Goal: Book appointment/travel/reservation

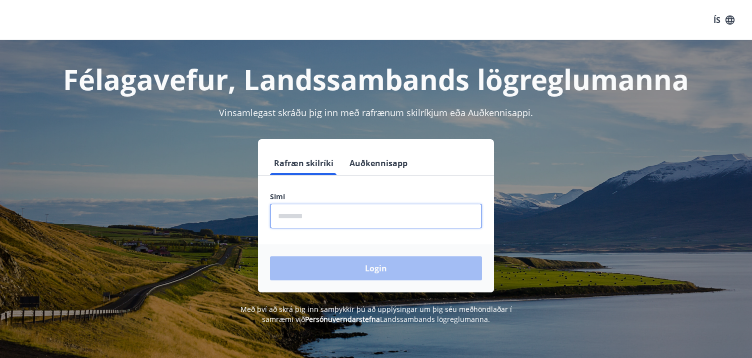
click at [351, 215] on input "phone" at bounding box center [376, 216] width 212 height 25
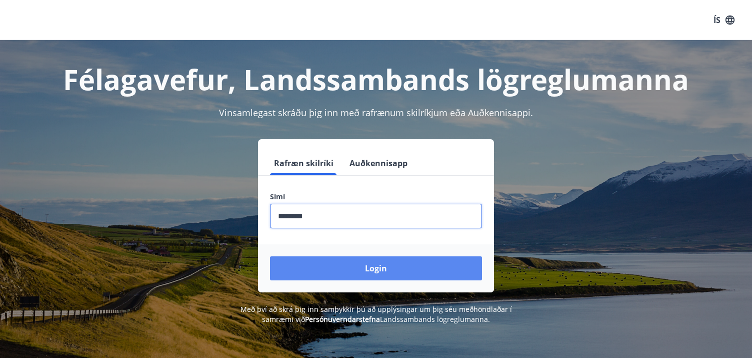
type input "********"
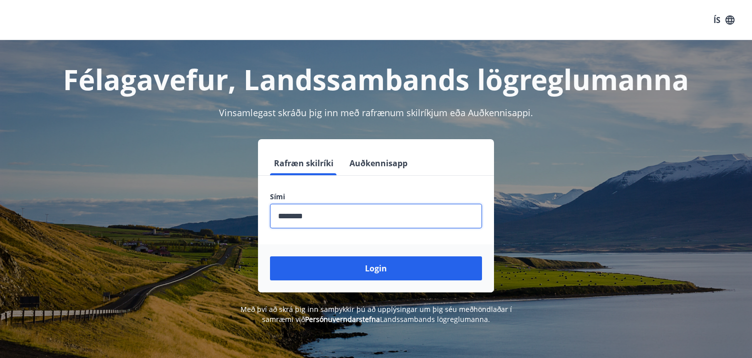
click at [313, 269] on button "Login" at bounding box center [376, 268] width 212 height 24
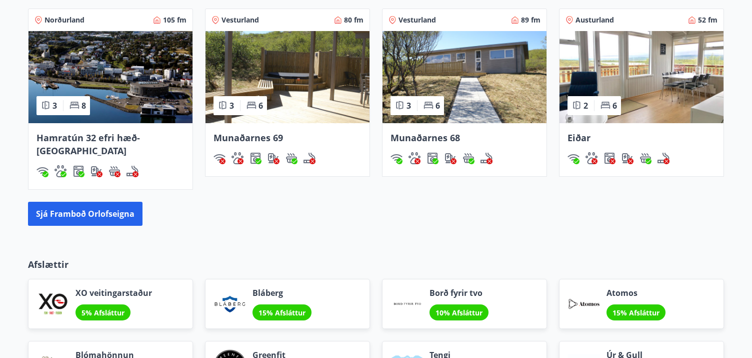
scroll to position [750, 0]
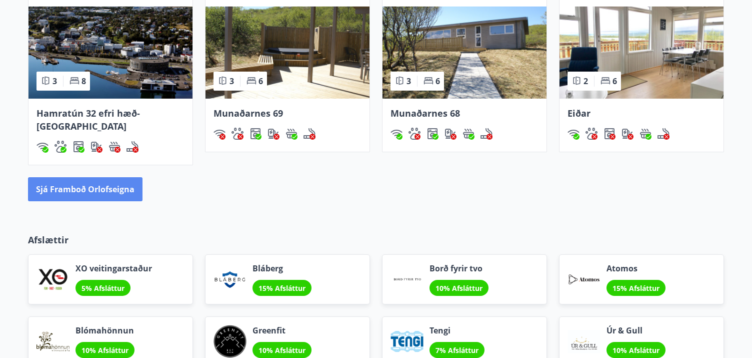
click at [108, 179] on button "Sjá framboð orlofseigna" at bounding box center [85, 189] width 115 height 24
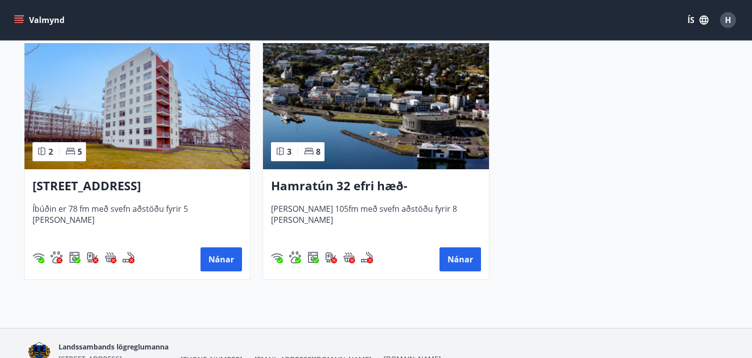
scroll to position [750, 0]
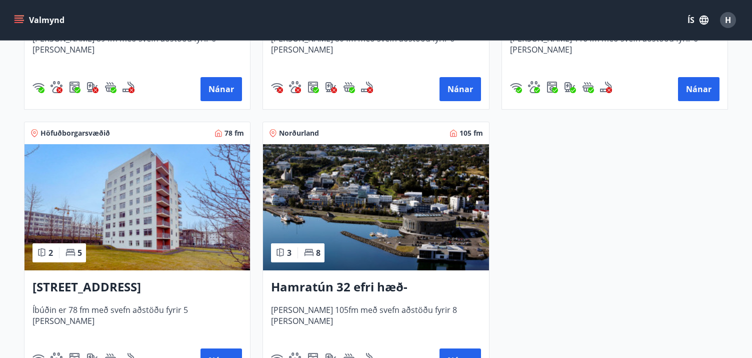
click at [177, 232] on img at bounding box center [138, 207] width 226 height 126
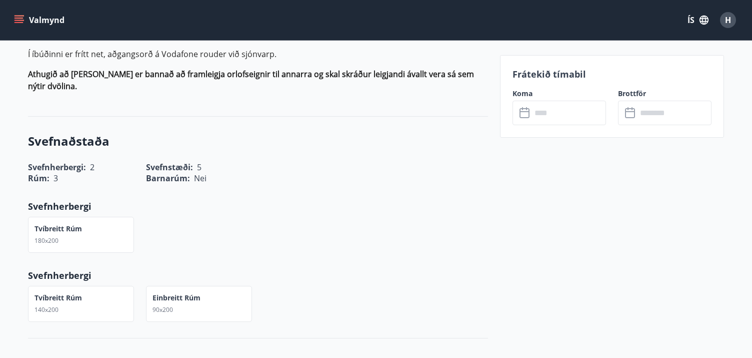
scroll to position [300, 0]
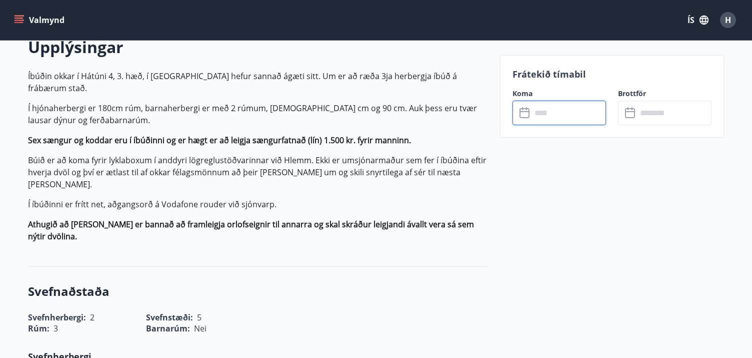
click at [541, 119] on input "text" at bounding box center [569, 113] width 75 height 25
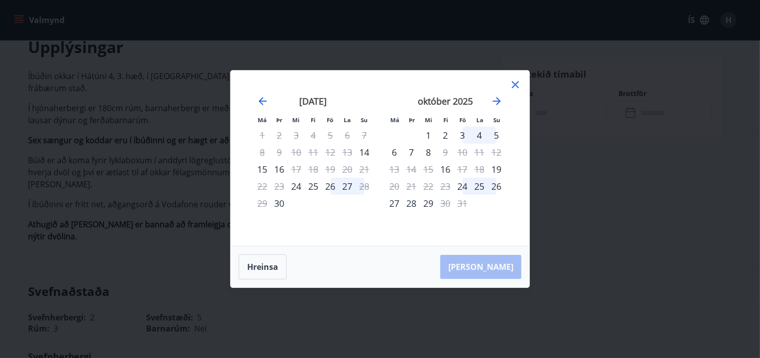
click at [461, 137] on div "3" at bounding box center [462, 135] width 17 height 17
click at [496, 137] on div "5" at bounding box center [496, 135] width 17 height 17
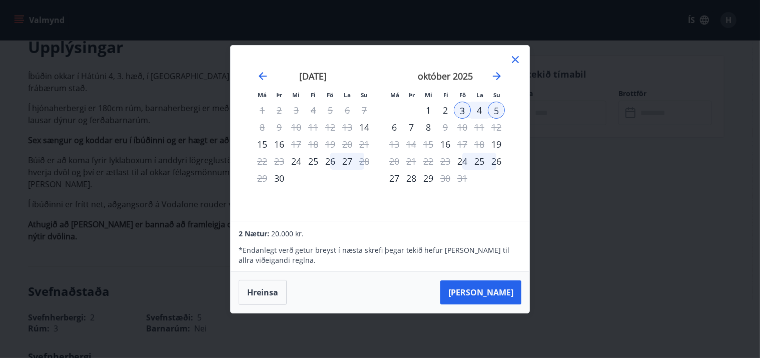
click at [477, 107] on div "4" at bounding box center [479, 110] width 17 height 17
click at [517, 62] on icon at bounding box center [515, 60] width 12 height 12
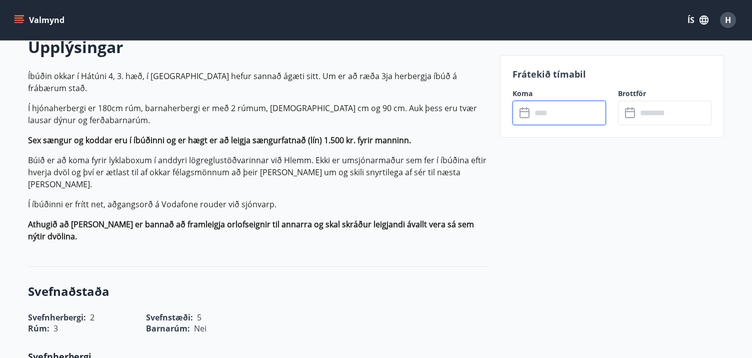
click at [552, 114] on input "text" at bounding box center [569, 113] width 75 height 25
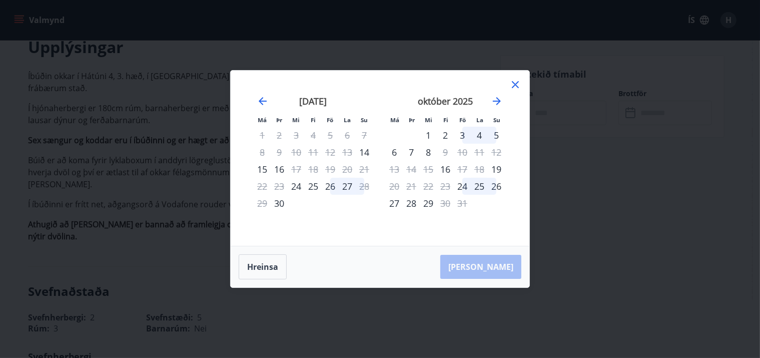
drag, startPoint x: 480, startPoint y: 135, endPoint x: 476, endPoint y: 145, distance: 10.8
click at [480, 136] on div "4" at bounding box center [479, 135] width 17 height 17
click at [495, 135] on div "5" at bounding box center [496, 135] width 17 height 17
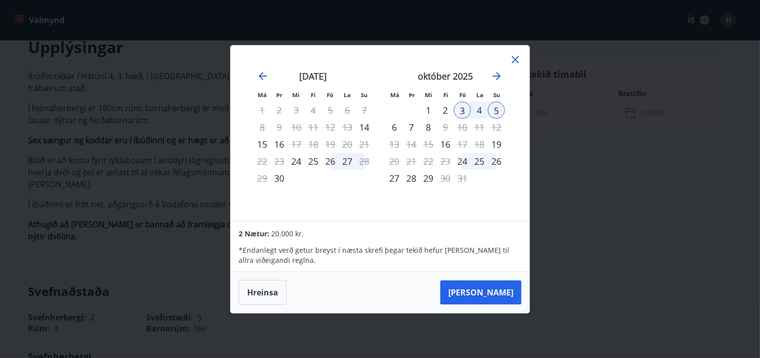
click at [506, 285] on button "[PERSON_NAME]" at bounding box center [480, 292] width 81 height 24
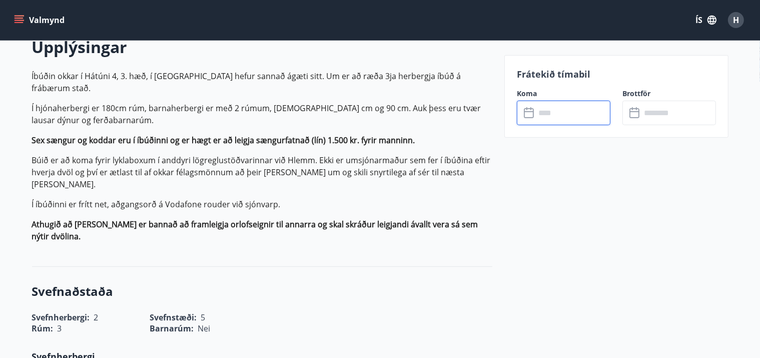
type input "******"
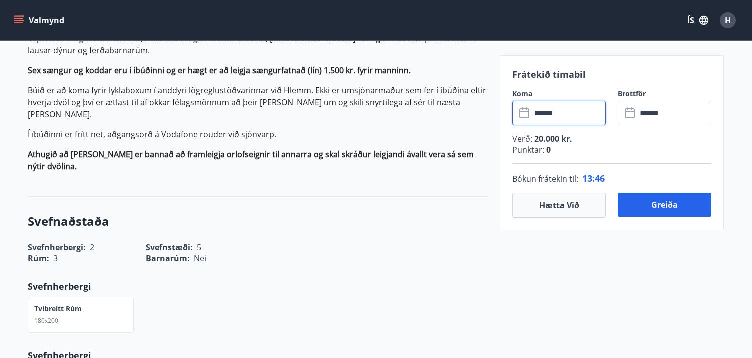
scroll to position [400, 0]
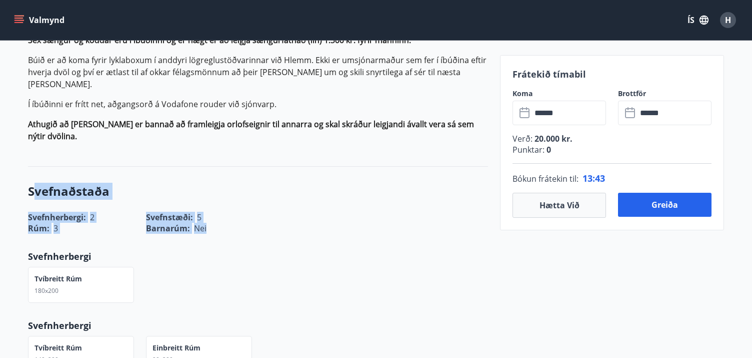
drag, startPoint x: 37, startPoint y: 158, endPoint x: 215, endPoint y: 188, distance: 180.5
click at [215, 188] on div "Svefnaðstaða Svefnherbergi : 2 Svefnstæði : 5 Rúm : 3 Barnarúm : Nei Svefnherbe…" at bounding box center [258, 278] width 460 height 222
click at [215, 223] on div "Barnarúm : Nei" at bounding box center [199, 228] width 106 height 11
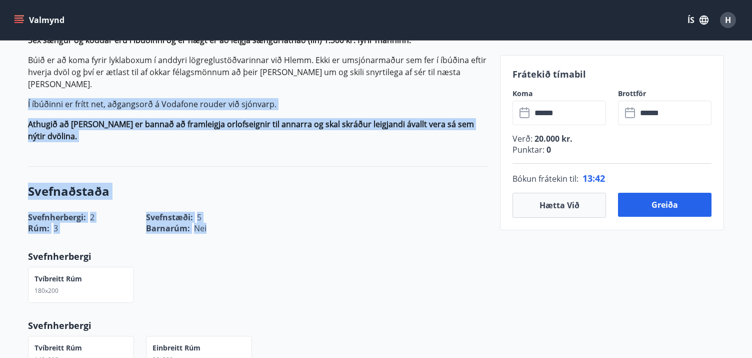
drag, startPoint x: 213, startPoint y: 192, endPoint x: 11, endPoint y: 85, distance: 229.1
click at [45, 119] on strong "Athugið að [PERSON_NAME] er bannað að framleigja orlofseignir til annarra og sk…" at bounding box center [251, 130] width 446 height 23
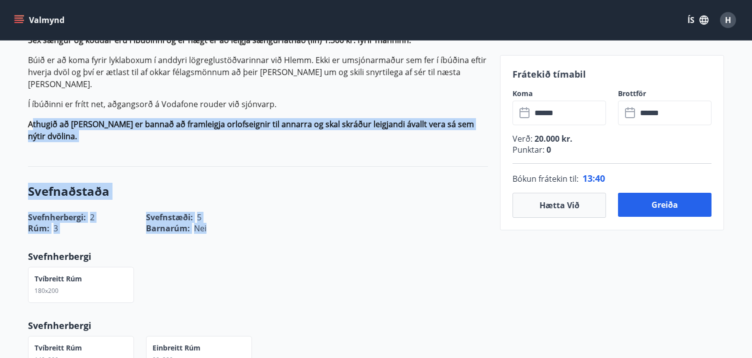
drag, startPoint x: 34, startPoint y: 98, endPoint x: 216, endPoint y: 197, distance: 207.3
click at [215, 223] on div "Barnarúm : Nei" at bounding box center [199, 228] width 106 height 11
drag, startPoint x: 178, startPoint y: 184, endPoint x: 46, endPoint y: 103, distance: 154.5
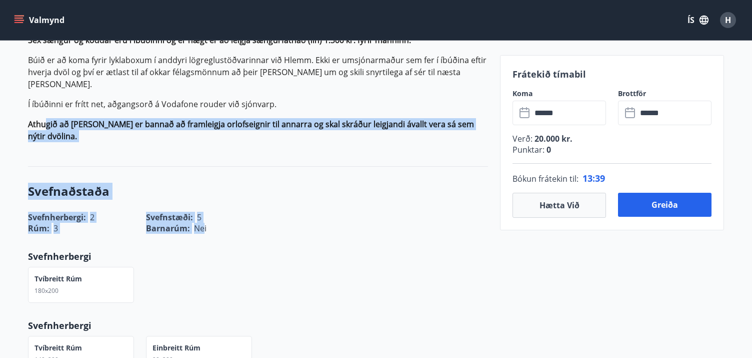
click at [47, 119] on strong "Athugið að [PERSON_NAME] er bannað að framleigja orlofseignir til annarra og sk…" at bounding box center [251, 130] width 446 height 23
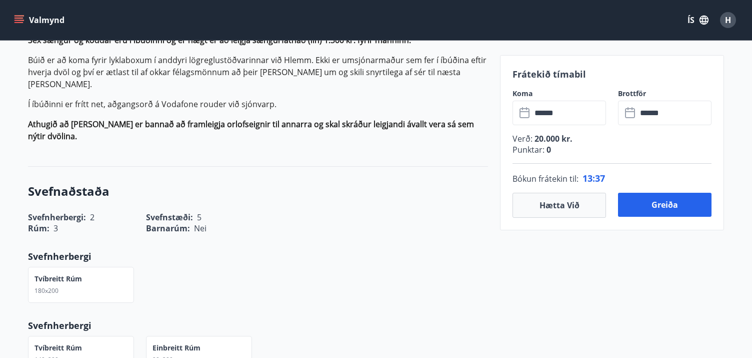
click at [195, 115] on div "Upplýsingar Íbúðin okkar í [GEOGRAPHIC_DATA] 4, 3. hæð, í [GEOGRAPHIC_DATA] hef…" at bounding box center [258, 43] width 460 height 247
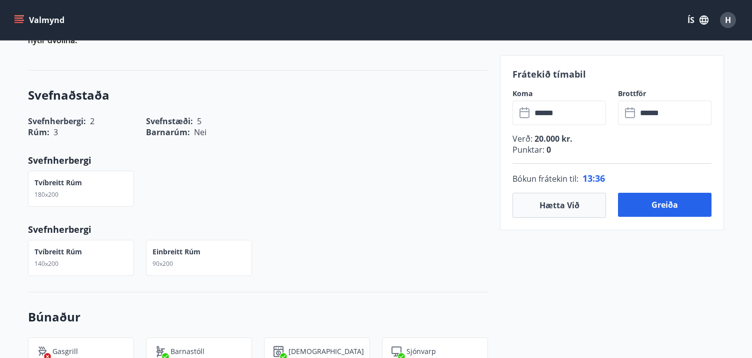
scroll to position [600, 0]
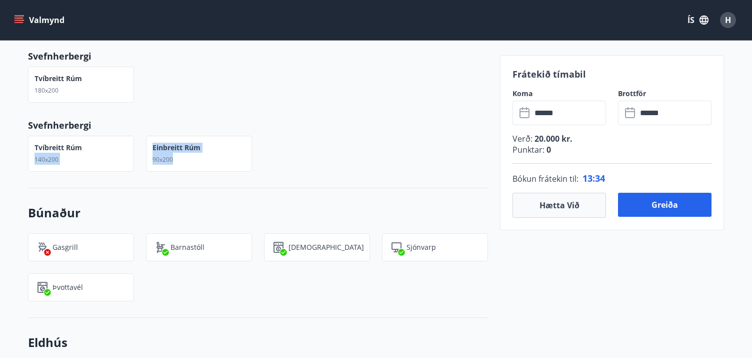
drag, startPoint x: 183, startPoint y: 126, endPoint x: 116, endPoint y: 89, distance: 77.0
click at [116, 124] on div "Tvíbreitt rúm 140x200 Einbreitt rúm 90x200" at bounding box center [252, 148] width 472 height 48
click at [116, 124] on div "Tvíbreitt rúm 140x200" at bounding box center [75, 148] width 118 height 48
click at [55, 124] on div "Tvíbreitt rúm 140x200" at bounding box center [75, 148] width 118 height 48
click at [222, 136] on div "Einbreitt rúm 90x200" at bounding box center [199, 154] width 106 height 36
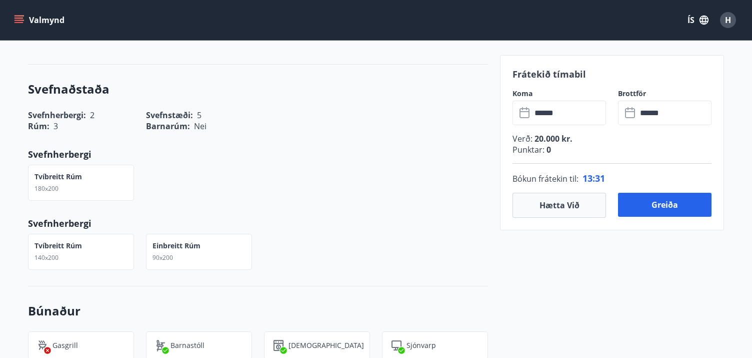
scroll to position [250, 0]
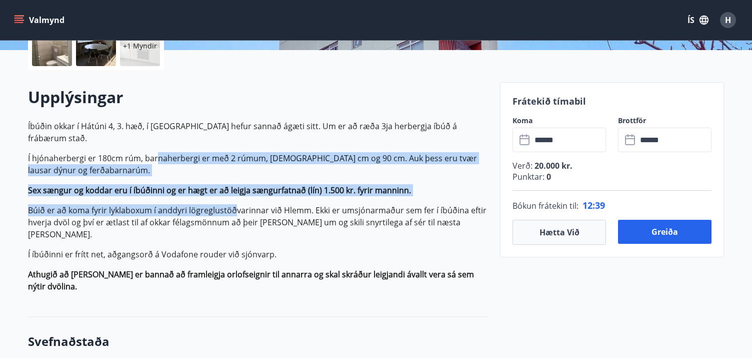
drag, startPoint x: 174, startPoint y: 163, endPoint x: 232, endPoint y: 201, distance: 69.4
click at [232, 201] on p "Íbúðin okkar í Hátúni 4, 3. hæð, í [GEOGRAPHIC_DATA] hefur sannað ágæti sitt. U…" at bounding box center [258, 206] width 460 height 172
click at [232, 204] on p "Búið er að koma fyrir lyklaboxum í anddyri lögreglustöðvarinnar við Hlemm. Ekki…" at bounding box center [258, 222] width 460 height 36
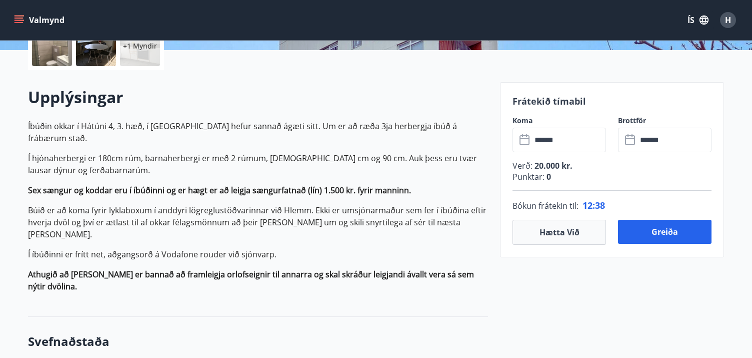
click at [186, 185] on strong "Sex sængur og koddar eru í íbúðinni og er hægt er að leigja sængurfatnað (lín) …" at bounding box center [219, 190] width 383 height 11
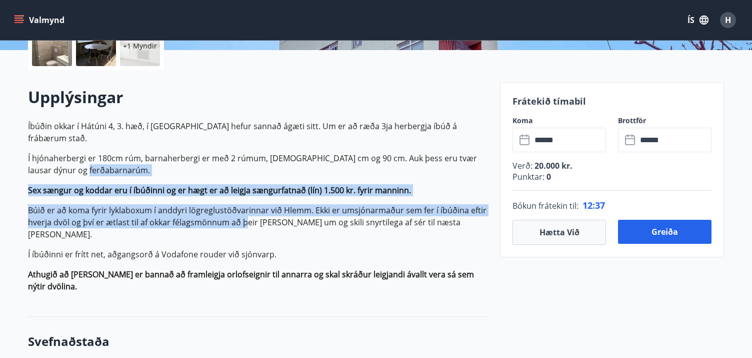
drag, startPoint x: 155, startPoint y: 165, endPoint x: 246, endPoint y: 207, distance: 100.0
click at [246, 207] on p "Íbúðin okkar í Hátúni 4, 3. hæð, í [GEOGRAPHIC_DATA] hefur sannað ágæti sitt. U…" at bounding box center [258, 206] width 460 height 172
click at [246, 207] on p "Búið er að koma fyrir lyklaboxum í anddyri lögreglustöðvarinnar við Hlemm. Ekki…" at bounding box center [258, 222] width 460 height 36
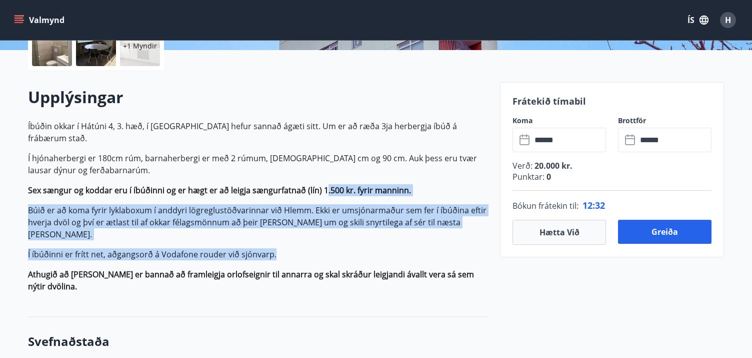
drag, startPoint x: 325, startPoint y: 175, endPoint x: 354, endPoint y: 231, distance: 63.8
click at [354, 231] on p "Íbúðin okkar í Hátúni 4, 3. hæð, í [GEOGRAPHIC_DATA] hefur sannað ágæti sitt. U…" at bounding box center [258, 206] width 460 height 172
click at [282, 210] on p "Búið er að koma fyrir lyklaboxum í anddyri lögreglustöðvarinnar við Hlemm. Ekki…" at bounding box center [258, 222] width 460 height 36
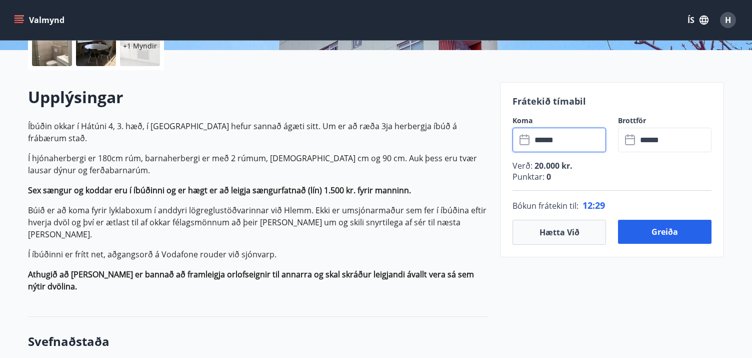
click at [574, 131] on input "******" at bounding box center [569, 140] width 75 height 25
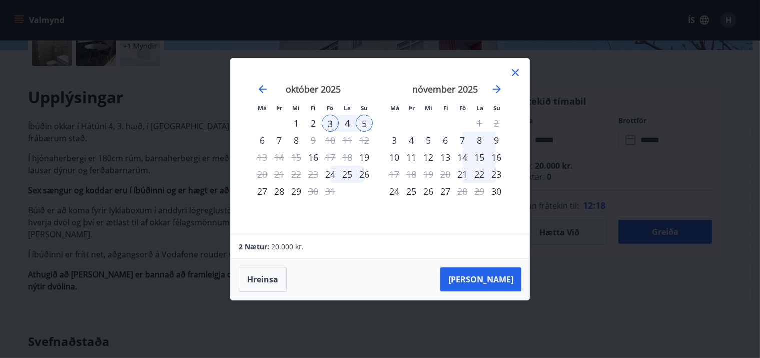
drag, startPoint x: 514, startPoint y: 72, endPoint x: 605, endPoint y: 175, distance: 137.5
click at [514, 72] on icon at bounding box center [515, 72] width 7 height 7
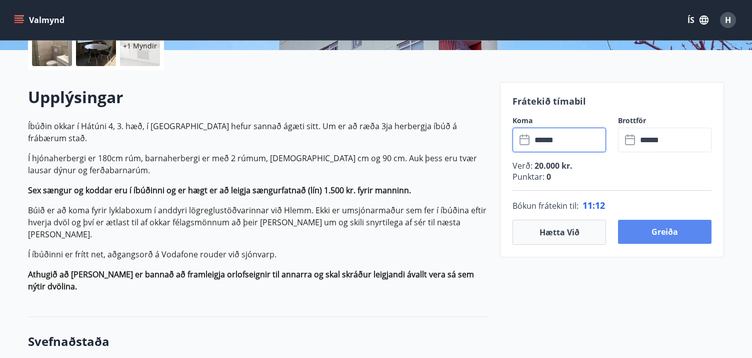
click at [653, 234] on button "Greiða" at bounding box center [665, 232] width 94 height 24
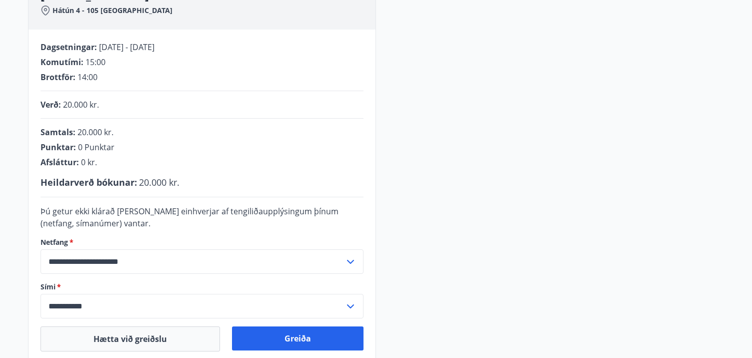
scroll to position [300, 0]
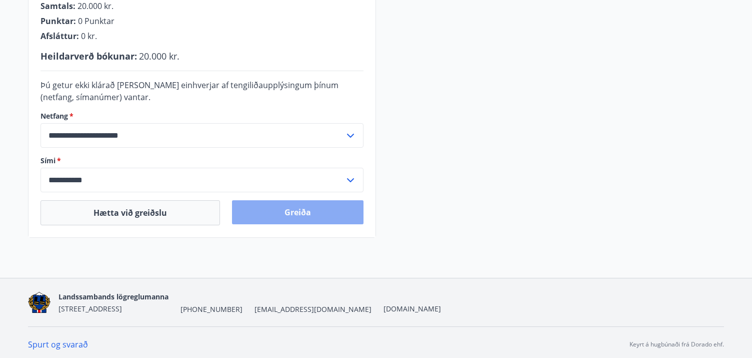
click at [305, 215] on button "Greiða" at bounding box center [298, 212] width 132 height 24
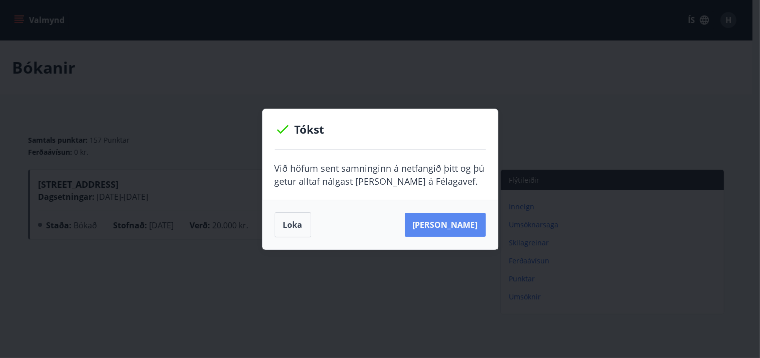
click at [449, 227] on button "Sjá samning" at bounding box center [445, 225] width 81 height 24
click at [284, 227] on button "Loka" at bounding box center [293, 224] width 37 height 25
